Goal: Use online tool/utility: Utilize a website feature to perform a specific function

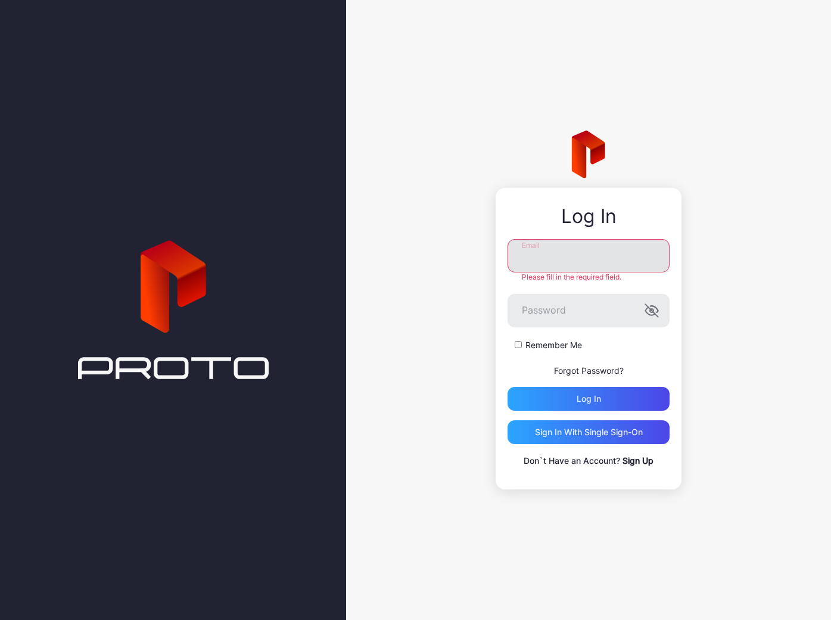
click at [582, 267] on input "Email" at bounding box center [589, 255] width 162 height 33
type input "**********"
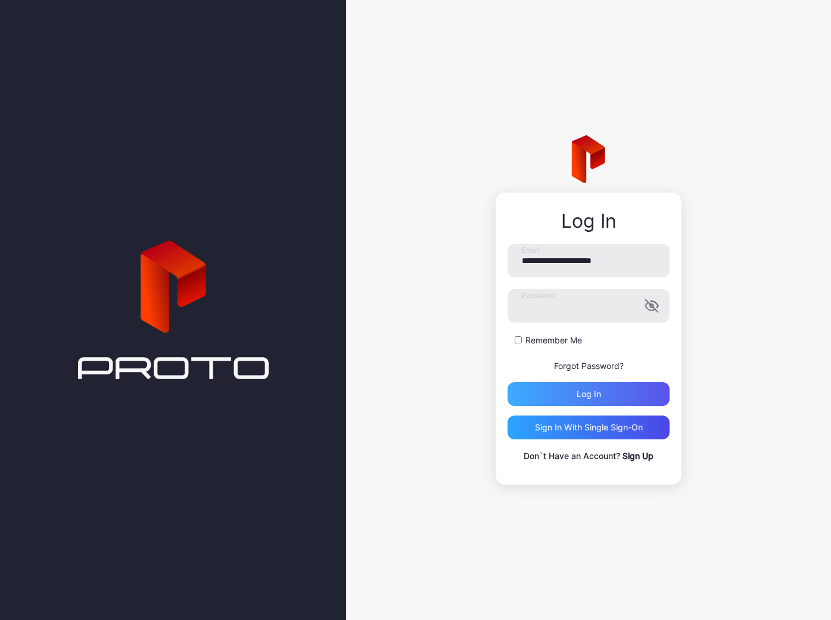
click at [588, 396] on div "Log in" at bounding box center [589, 394] width 24 height 10
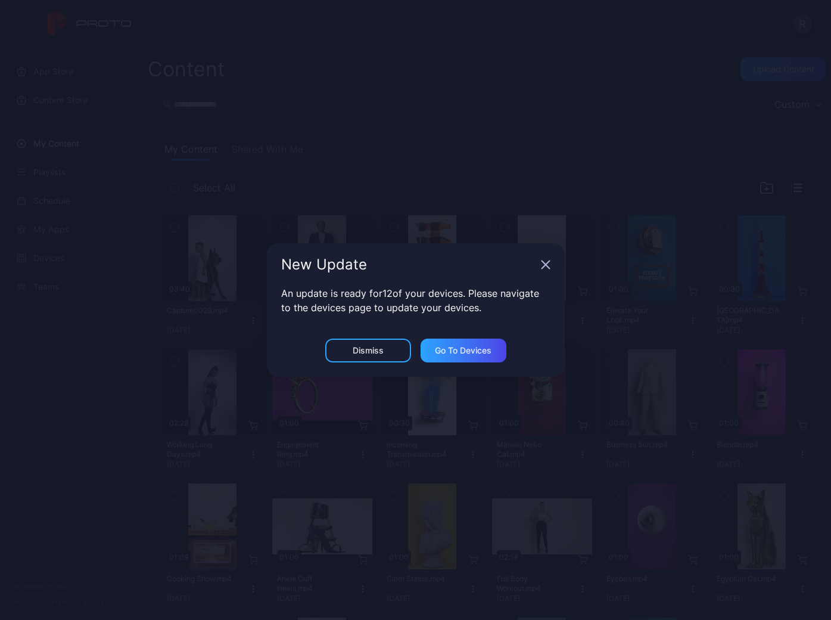
click at [377, 342] on div "Dismiss" at bounding box center [368, 351] width 86 height 24
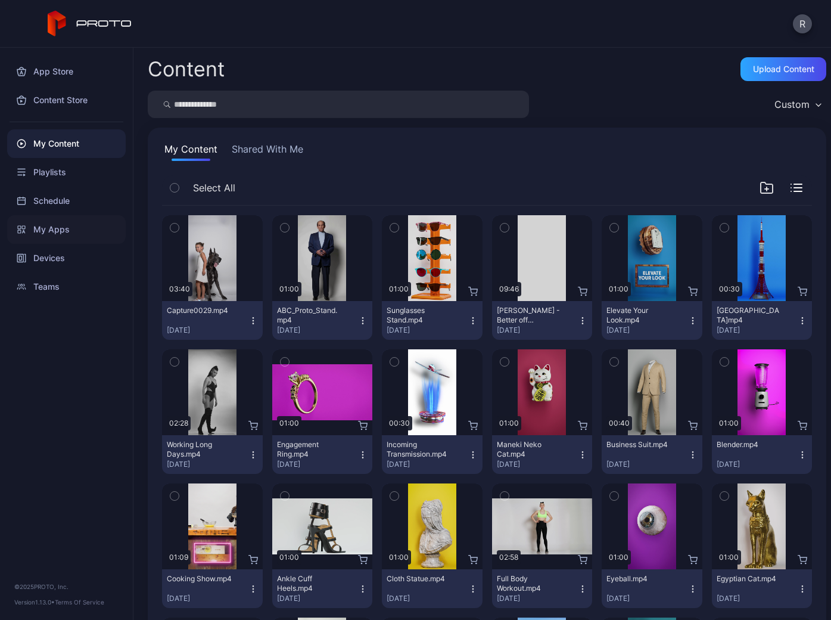
click at [57, 235] on div "My Apps" at bounding box center [66, 229] width 119 height 29
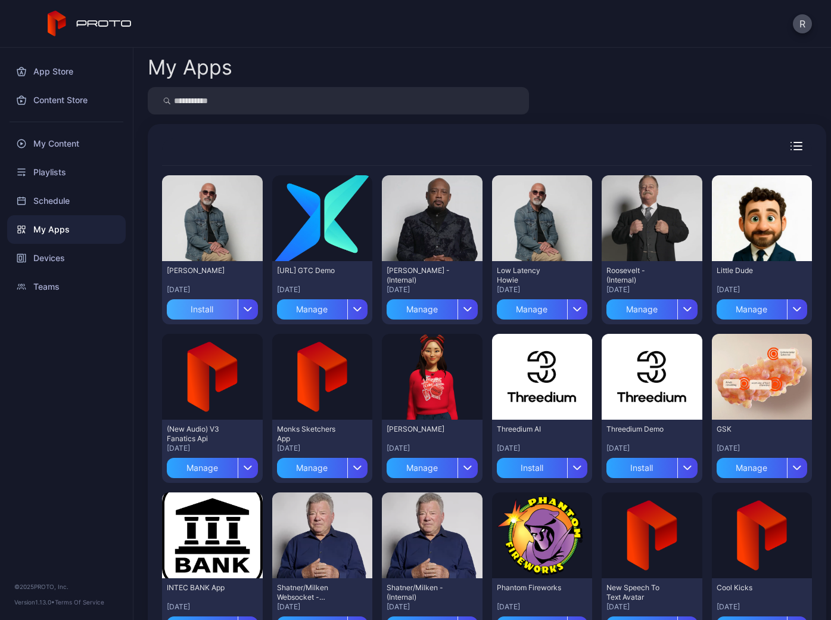
click at [203, 314] on div "Install" at bounding box center [202, 309] width 71 height 20
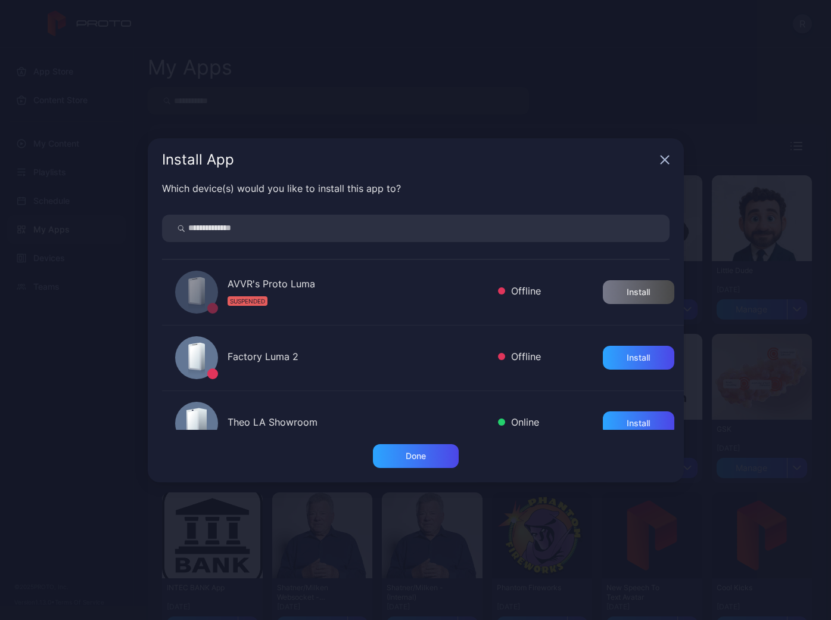
click at [263, 218] on input "search" at bounding box center [416, 228] width 508 height 27
type input "*****"
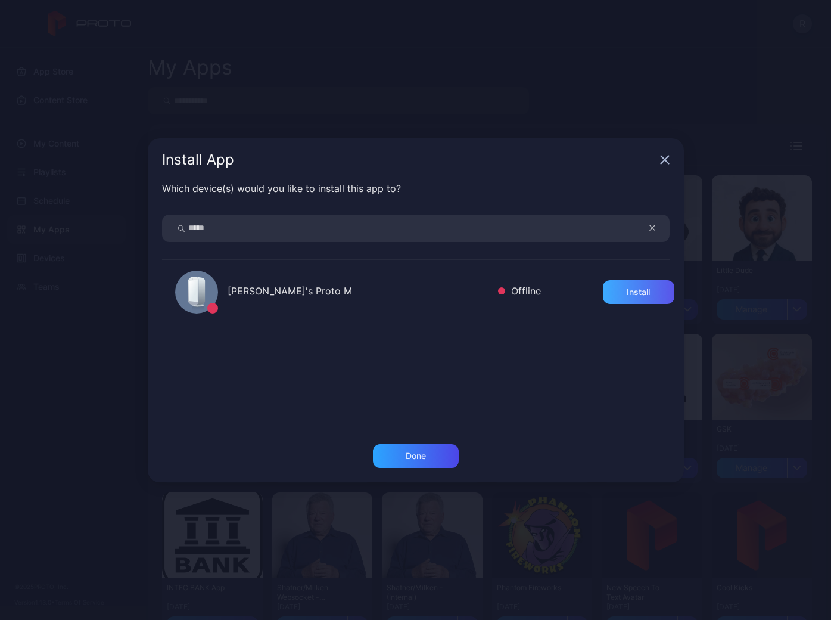
click at [603, 291] on div "Install" at bounding box center [639, 292] width 72 height 24
click at [433, 464] on div "Done" at bounding box center [416, 456] width 86 height 24
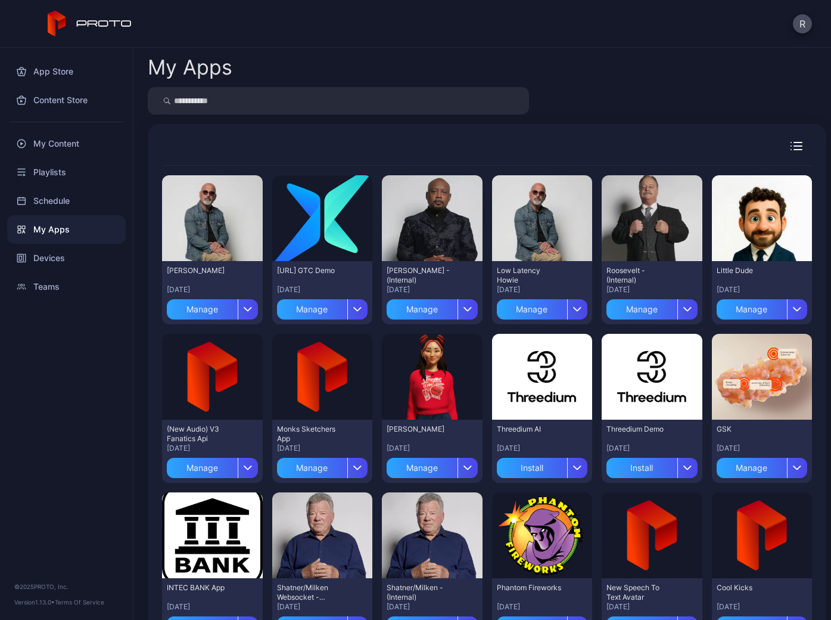
click at [244, 261] on div "Grok Howie [DATE] Manage" at bounding box center [212, 292] width 101 height 63
click at [235, 247] on div "Preview" at bounding box center [212, 218] width 101 height 86
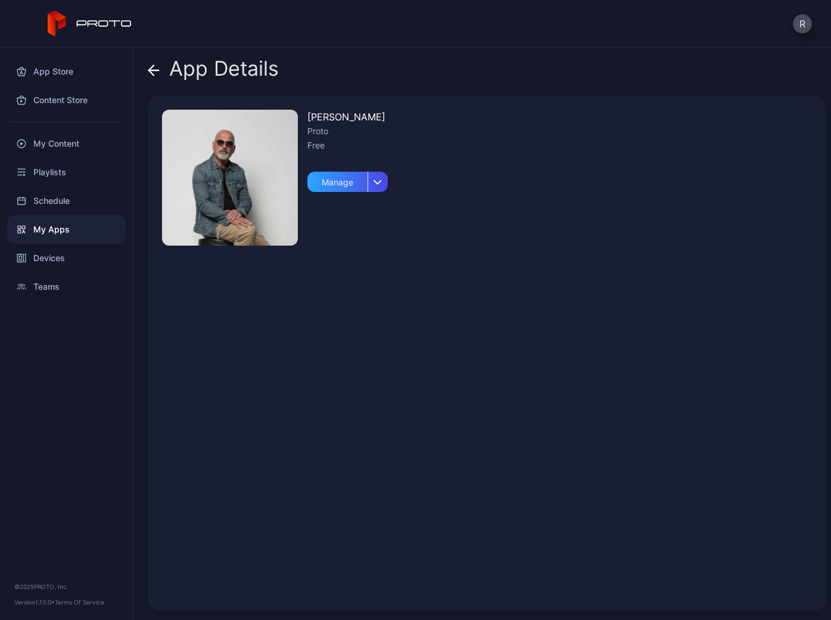
click at [237, 214] on img at bounding box center [230, 178] width 136 height 136
click at [241, 232] on img at bounding box center [230, 178] width 136 height 136
click at [567, 362] on div "Grok Howie Proto Free Manage" at bounding box center [487, 352] width 679 height 515
